Goal: Communication & Community: Share content

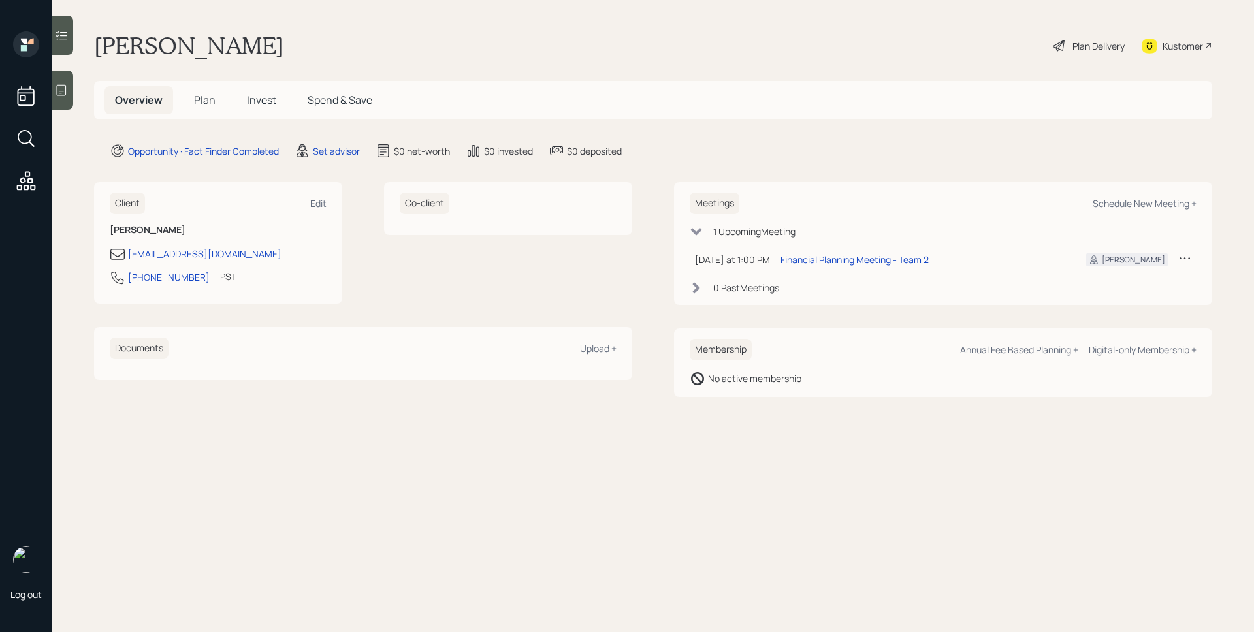
click at [64, 95] on icon at bounding box center [62, 90] width 10 height 11
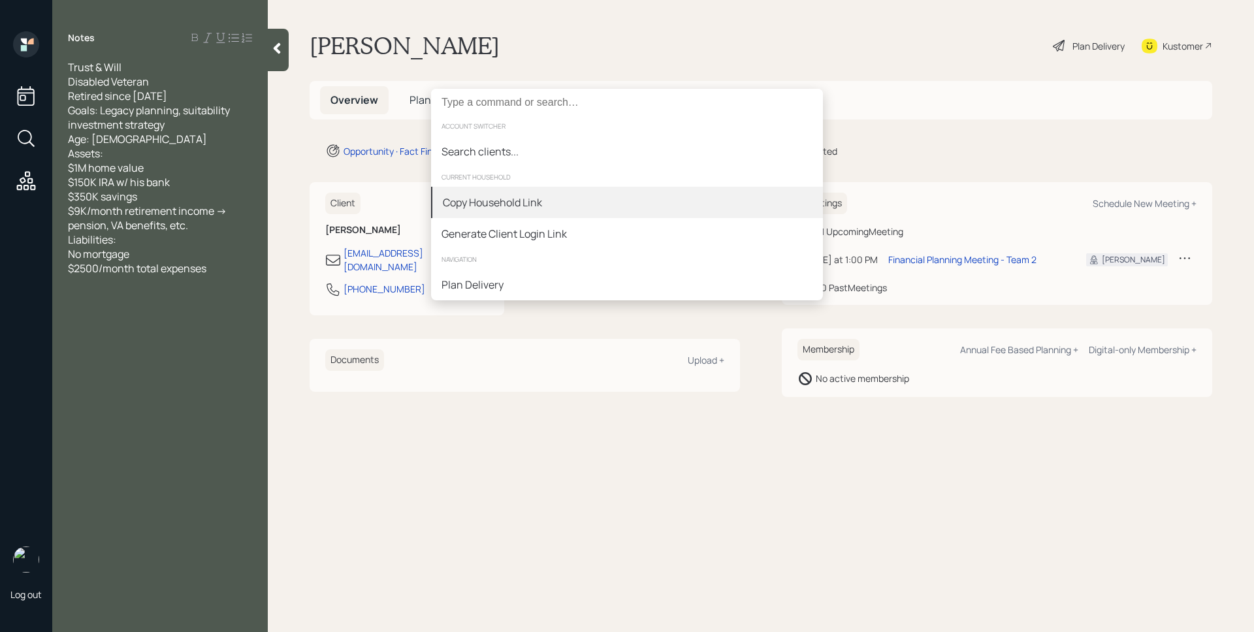
click at [599, 199] on div "Copy Household Link" at bounding box center [627, 202] width 392 height 31
